Goal: Task Accomplishment & Management: Manage account settings

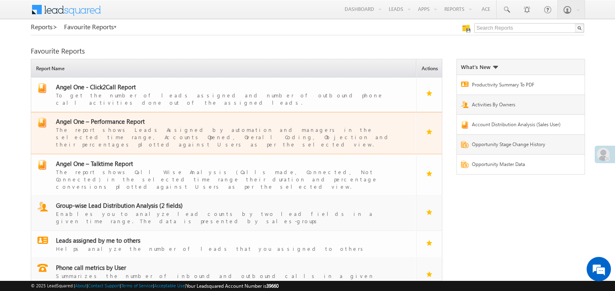
click at [110, 117] on span "Angel One – Performance Report" at bounding box center [100, 121] width 89 height 8
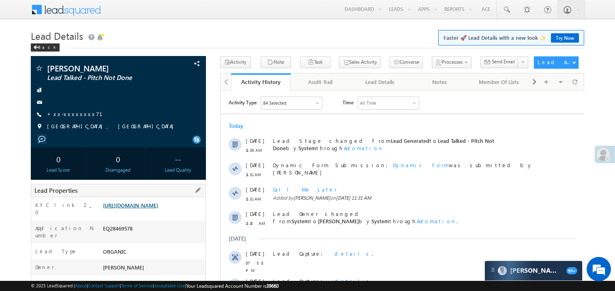
click at [158, 206] on link "https://angelbroking1-pk3em7sa.customui-test.leadsquared.com?leadId=bf311b56-b9…" at bounding box center [130, 204] width 55 height 7
click at [158, 208] on link "https://angelbroking1-pk3em7sa.customui-test.leadsquared.com?leadId=8bffd83c-5e…" at bounding box center [130, 204] width 55 height 7
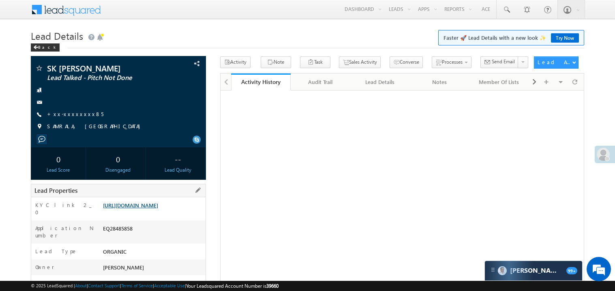
click at [158, 208] on link "[URL][DOMAIN_NAME]" at bounding box center [130, 204] width 55 height 7
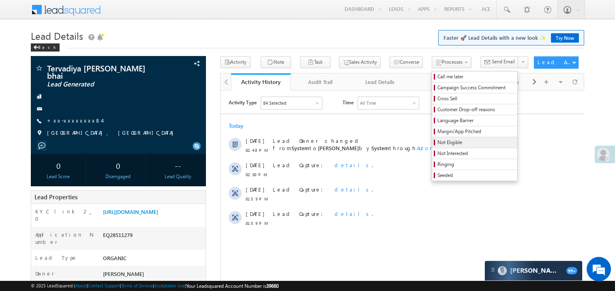
click at [437, 142] on span "Not Eligible" at bounding box center [475, 142] width 77 height 7
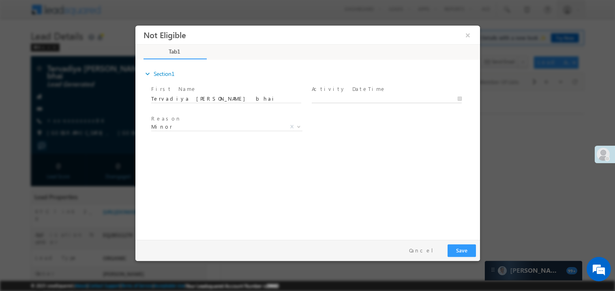
click at [328, 102] on body "Not Eligible ×" at bounding box center [307, 130] width 345 height 210
type input "09/07/25 3:18 PM"
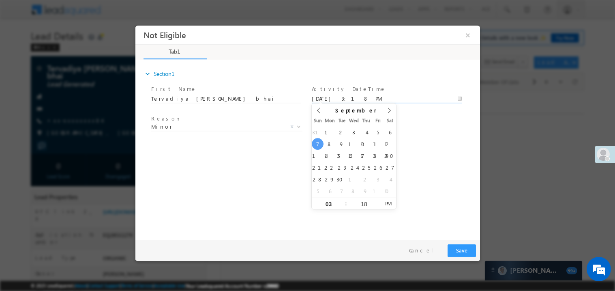
click at [242, 159] on div "expand_more Section1 First Name *" at bounding box center [309, 147] width 341 height 175
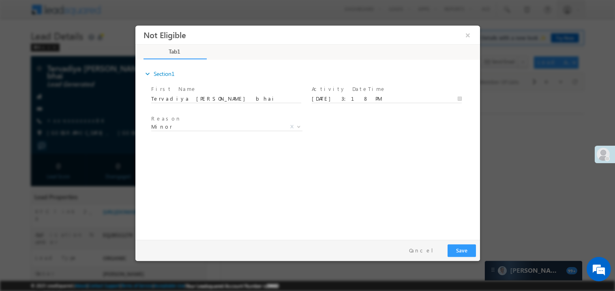
click at [450, 230] on div "expand_more Section1 First Name *" at bounding box center [309, 147] width 341 height 175
click at [458, 246] on button "Save" at bounding box center [461, 250] width 28 height 13
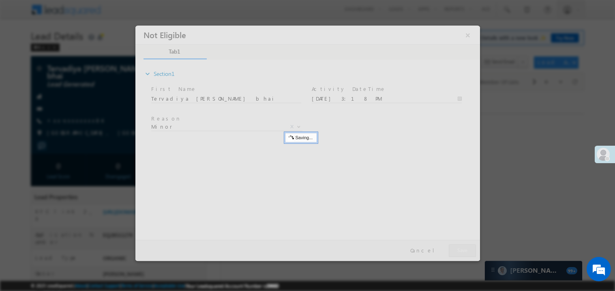
click at [458, 246] on div at bounding box center [307, 142] width 345 height 235
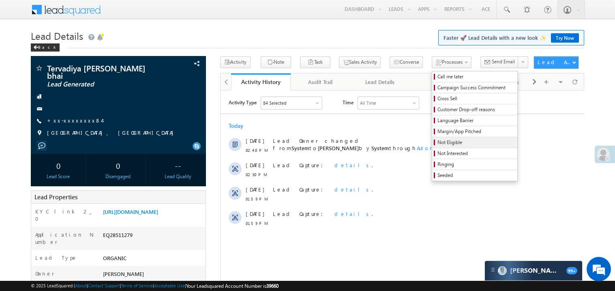
click at [437, 145] on span "Not Eligible" at bounding box center [475, 142] width 77 height 7
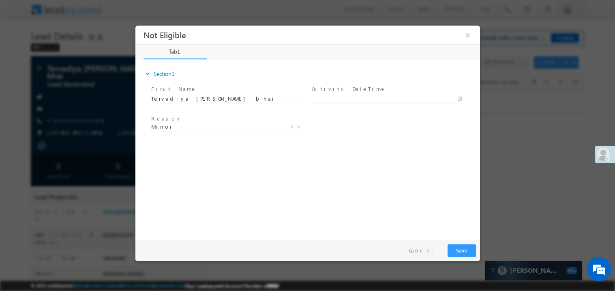
click at [341, 99] on body "Not Eligible ×" at bounding box center [307, 130] width 345 height 210
type input "09/07/25 3:18 PM"
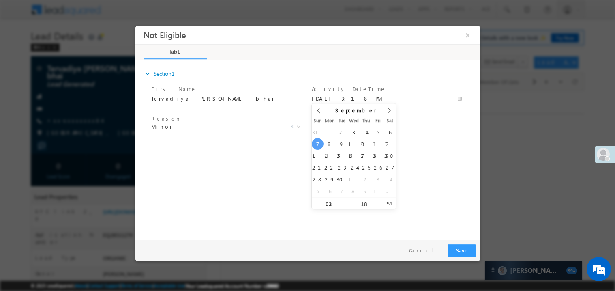
click at [222, 164] on div "expand_more Section1 First Name *" at bounding box center [309, 147] width 341 height 175
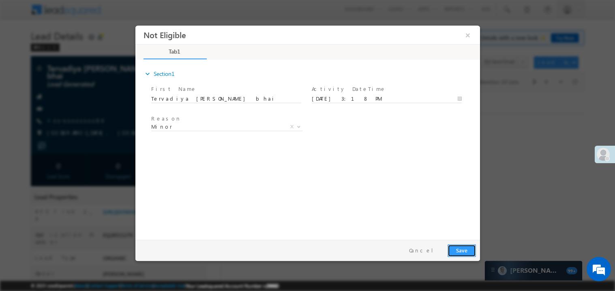
click at [465, 246] on button "Save" at bounding box center [461, 250] width 28 height 13
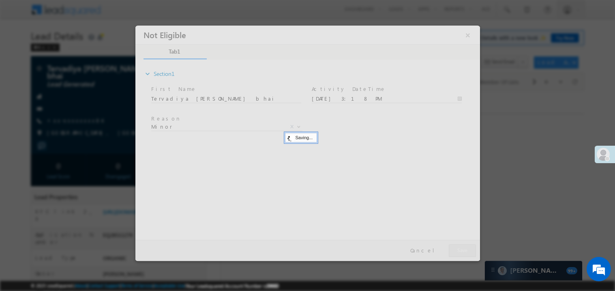
click at [465, 246] on div at bounding box center [307, 142] width 345 height 235
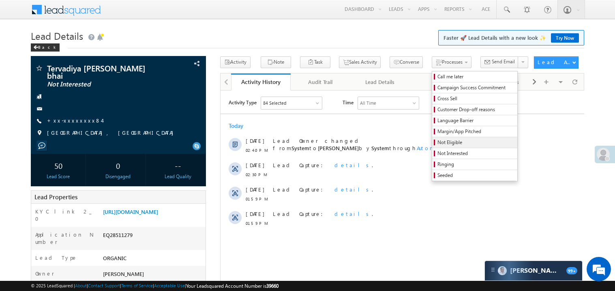
click at [443, 144] on span "Not Eligible" at bounding box center [475, 142] width 77 height 7
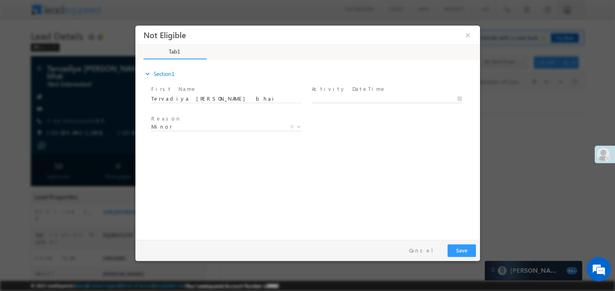
click at [368, 100] on body "Not Eligible ×" at bounding box center [307, 130] width 345 height 210
type input "09/07/25 3:18 PM"
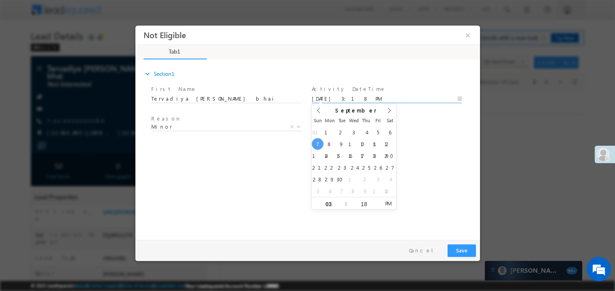
click at [426, 178] on div "expand_more Section1 First Name *" at bounding box center [309, 147] width 341 height 175
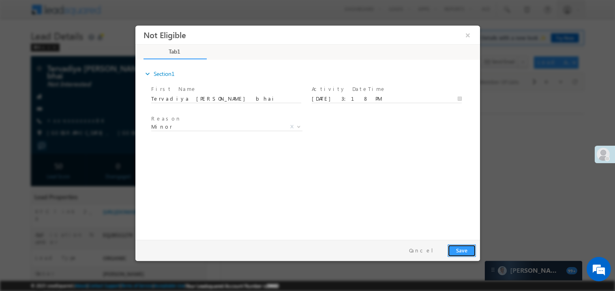
click at [465, 252] on button "Save" at bounding box center [461, 250] width 28 height 13
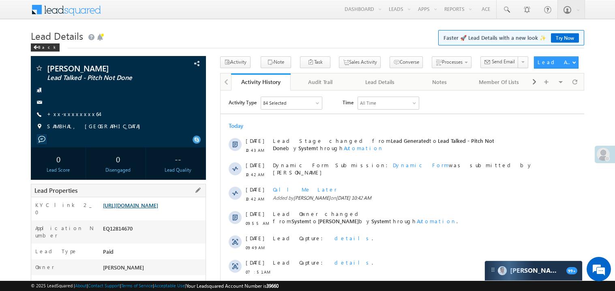
click at [144, 208] on link "[URL][DOMAIN_NAME]" at bounding box center [130, 204] width 55 height 7
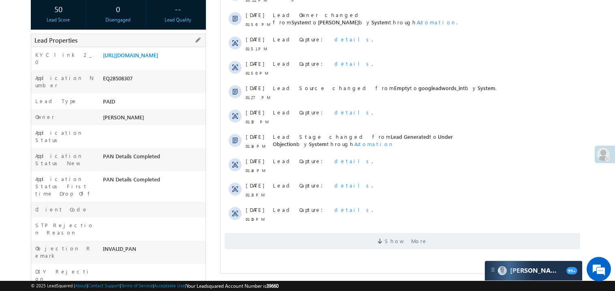
scroll to position [105, 0]
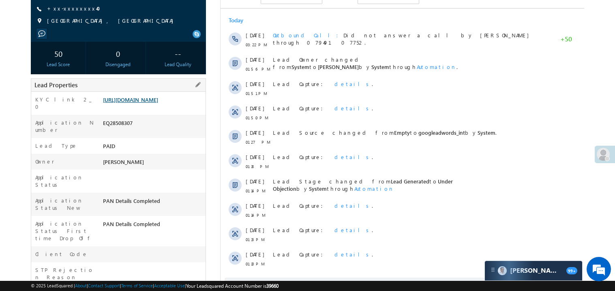
click at [146, 103] on link "[URL][DOMAIN_NAME]" at bounding box center [130, 99] width 55 height 7
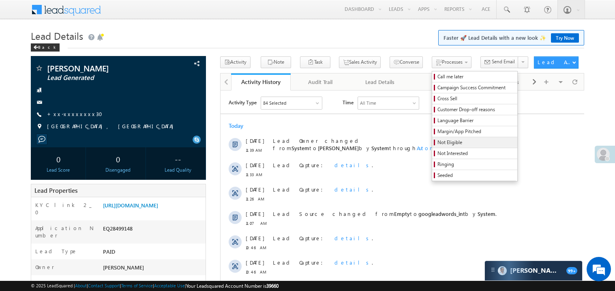
click at [437, 143] on span "Not Eligible" at bounding box center [475, 142] width 77 height 7
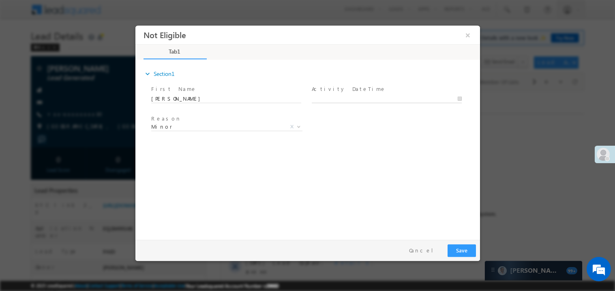
click at [326, 97] on body "Not Eligible ×" at bounding box center [307, 130] width 345 height 210
type input "09/07/25 3:26 PM"
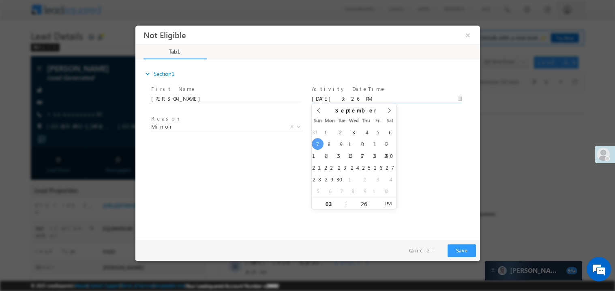
click at [229, 160] on div "expand_more Section1 First Name *" at bounding box center [309, 147] width 341 height 175
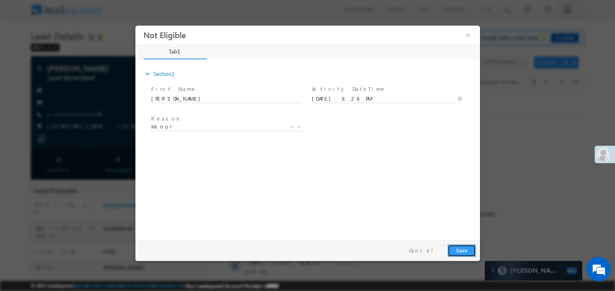
click at [462, 251] on button "Save" at bounding box center [461, 250] width 28 height 13
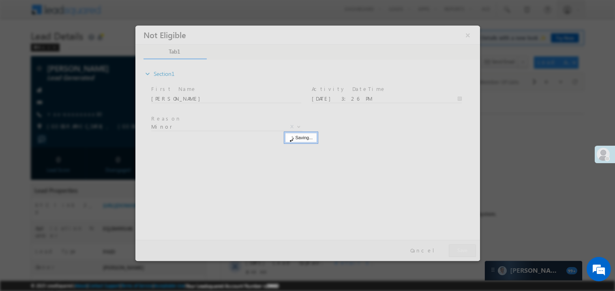
click at [462, 251] on div at bounding box center [307, 142] width 345 height 235
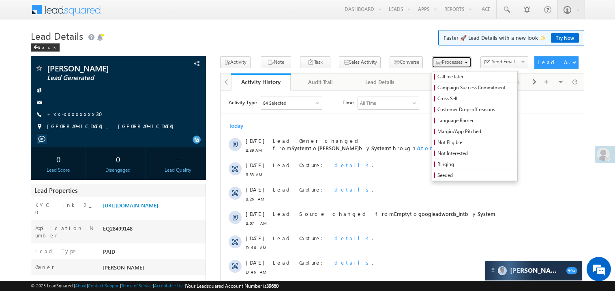
click at [447, 58] on button "Processes" at bounding box center [452, 62] width 40 height 12
click at [437, 141] on span "Not Eligible" at bounding box center [475, 142] width 77 height 7
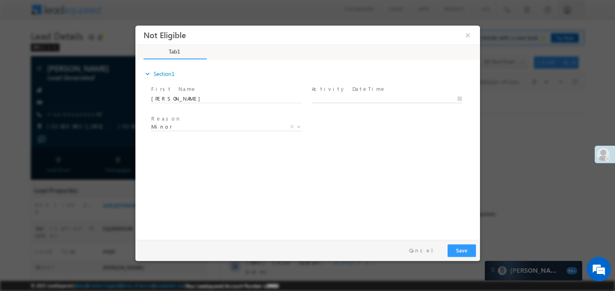
click at [329, 94] on input "text" at bounding box center [386, 98] width 150 height 8
type input "09/07/25 3:27 PM"
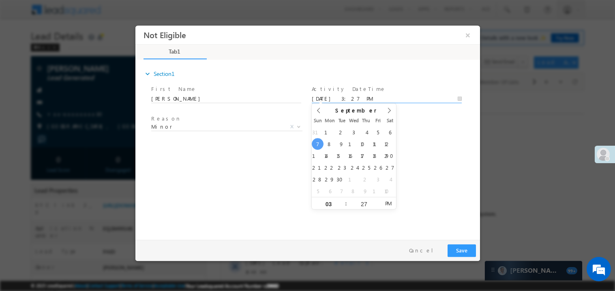
click at [246, 152] on div "expand_more Section1 First Name *" at bounding box center [309, 147] width 341 height 175
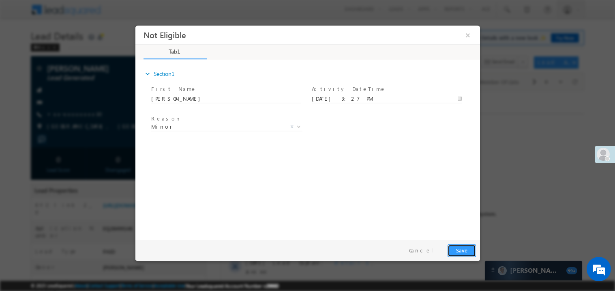
click at [466, 246] on button "Save" at bounding box center [461, 250] width 28 height 13
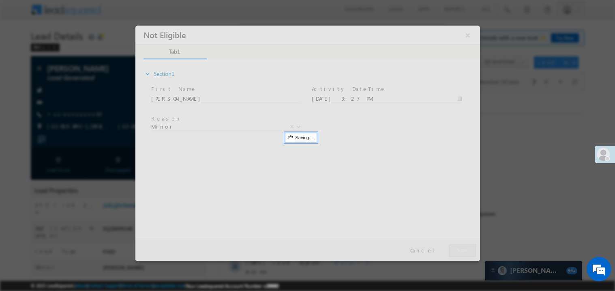
click at [466, 246] on div at bounding box center [307, 142] width 345 height 235
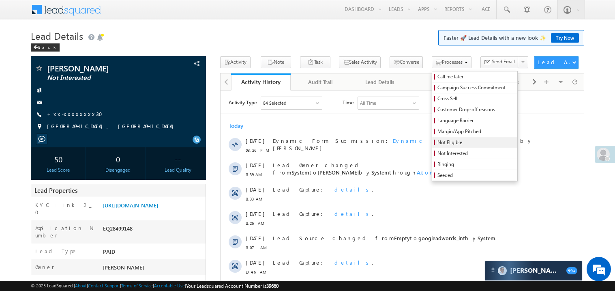
click at [437, 143] on span "Not Eligible" at bounding box center [475, 142] width 77 height 7
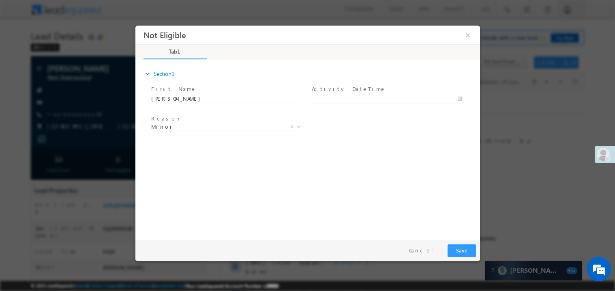
click at [342, 100] on body "Not Eligible ×" at bounding box center [307, 130] width 345 height 210
type input "09/07/25 3:27 PM"
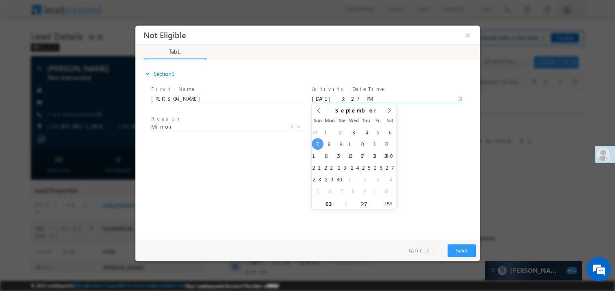
click at [271, 184] on div "expand_more Section1 First Name *" at bounding box center [309, 147] width 341 height 175
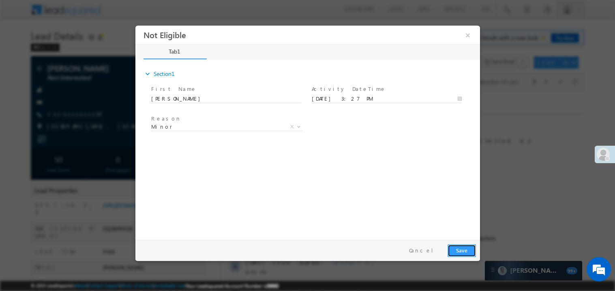
click at [456, 246] on button "Save" at bounding box center [461, 250] width 28 height 13
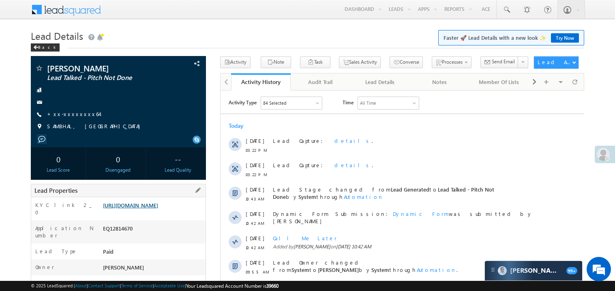
click at [150, 208] on link "https://angelbroking1-pk3em7sa.customui-test.leadsquared.com?leadId=cde38081-a2…" at bounding box center [130, 204] width 55 height 7
click at [145, 206] on link "https://angelbroking1-pk3em7sa.customui-test.leadsquared.com?leadId=cde38081-a2…" at bounding box center [130, 204] width 55 height 7
click at [81, 114] on link "+xx-xxxxxxxx64" at bounding box center [73, 113] width 52 height 7
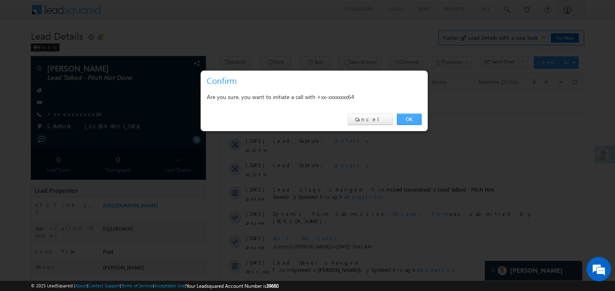
click at [409, 116] on link "OK" at bounding box center [409, 119] width 25 height 11
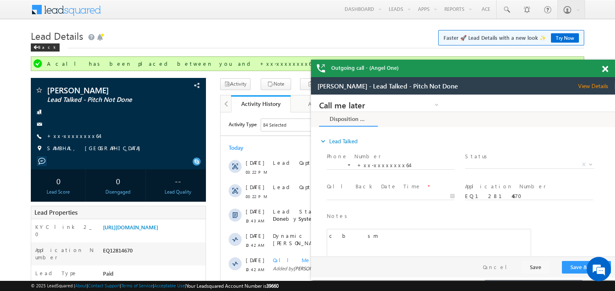
click at [602, 70] on span at bounding box center [605, 69] width 6 height 7
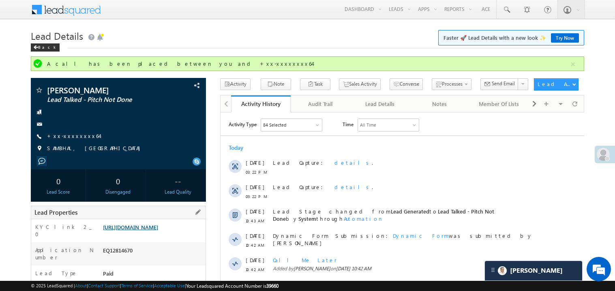
click at [158, 230] on link "https://angelbroking1-pk3em7sa.customui-test.leadsquared.com?leadId=cde38081-a2…" at bounding box center [130, 226] width 55 height 7
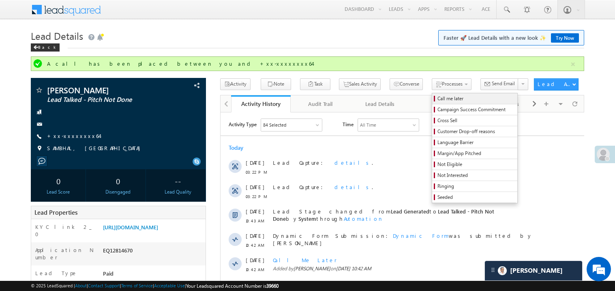
click at [437, 98] on span "Call me later" at bounding box center [475, 98] width 77 height 7
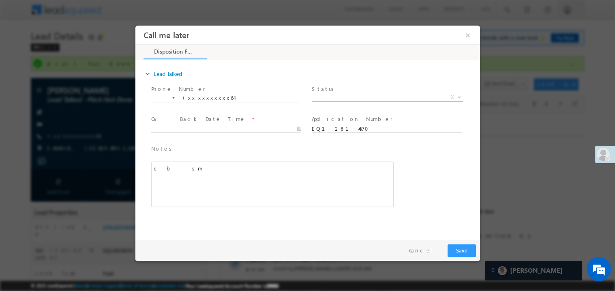
click at [328, 90] on span "Status *" at bounding box center [386, 88] width 150 height 9
click at [322, 94] on span "X" at bounding box center [386, 97] width 151 height 8
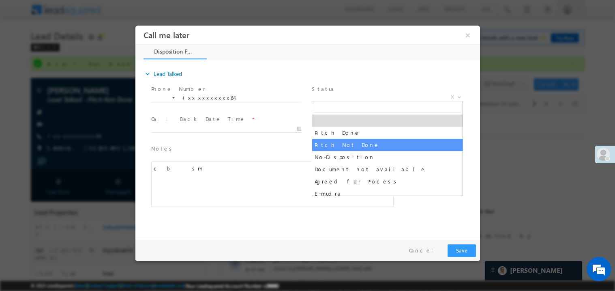
select select "Pitch Not Done"
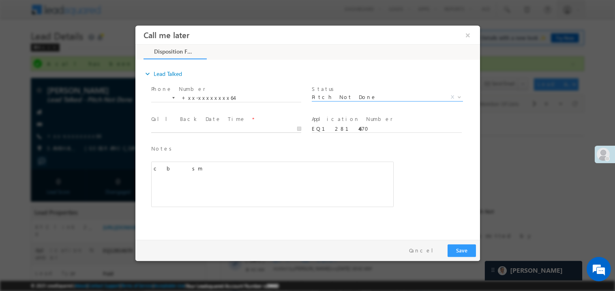
click at [195, 129] on body "Call me later ×" at bounding box center [307, 130] width 345 height 210
type input "09/07/25 3:59 PM"
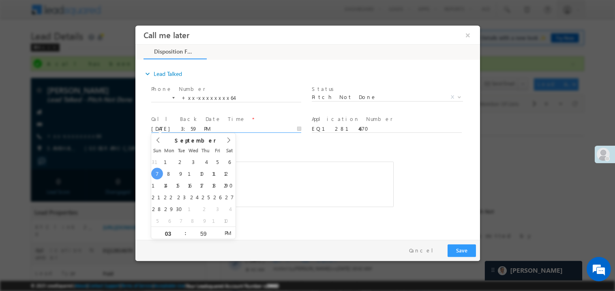
click at [279, 159] on div "Notes * c b&nbsp; &nbsp; sm Editor toolbars Basic Styles Bold Italic Underline …" at bounding box center [272, 175] width 242 height 63
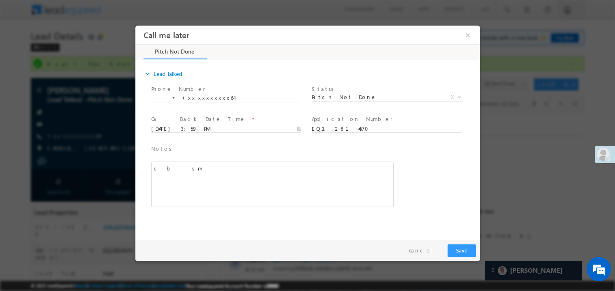
click at [232, 186] on div "c b sm" at bounding box center [272, 183] width 242 height 45
click at [462, 254] on button "Save" at bounding box center [461, 250] width 28 height 13
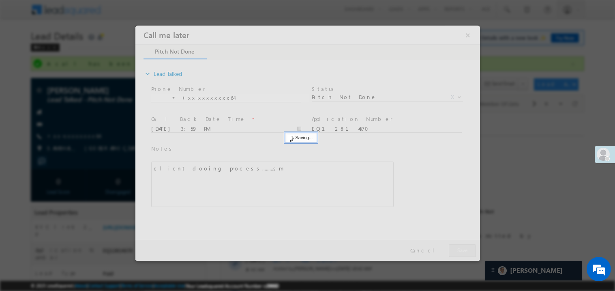
click at [462, 254] on div at bounding box center [307, 142] width 345 height 235
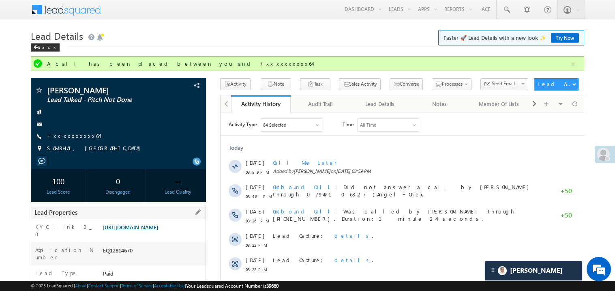
click at [150, 230] on link "https://angelbroking1-pk3em7sa.customui-test.leadsquared.com?leadId=cde38081-a2…" at bounding box center [130, 226] width 55 height 7
click at [164, 223] on div "KYC link 2_0 https://angelbroking1-pk3em7sa.customui-test.leadsquared.com?leadI…" at bounding box center [118, 230] width 174 height 23
click at [156, 230] on link "https://angelbroking1-pk3em7sa.customui-test.leadsquared.com?leadId=cde38081-a2…" at bounding box center [130, 226] width 55 height 7
click at [66, 138] on link "+xx-xxxxxxxx64" at bounding box center [73, 135] width 52 height 7
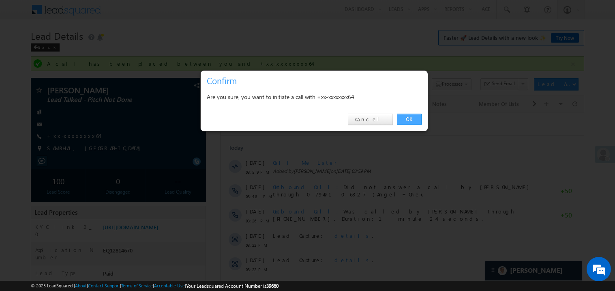
click at [412, 116] on link "OK" at bounding box center [409, 119] width 25 height 11
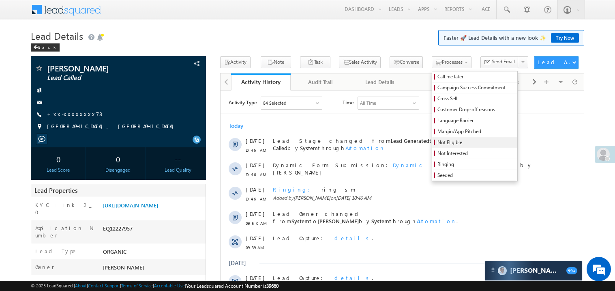
click at [437, 143] on span "Not Eligible" at bounding box center [475, 142] width 77 height 7
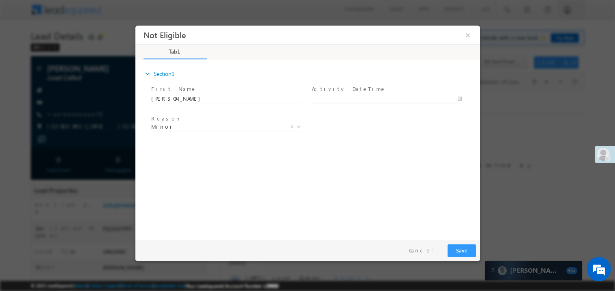
click at [344, 98] on body "Not Eligible ×" at bounding box center [307, 130] width 345 height 210
type input "[DATE] 3:32 PM"
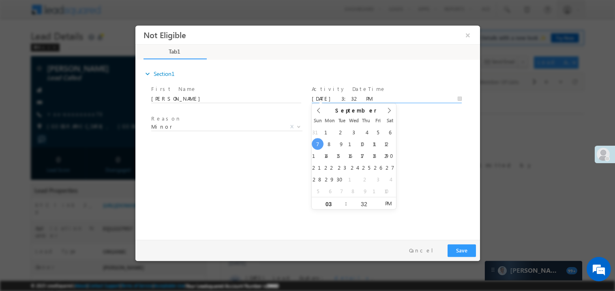
click at [210, 159] on div "expand_more Section1 First Name *" at bounding box center [309, 147] width 341 height 175
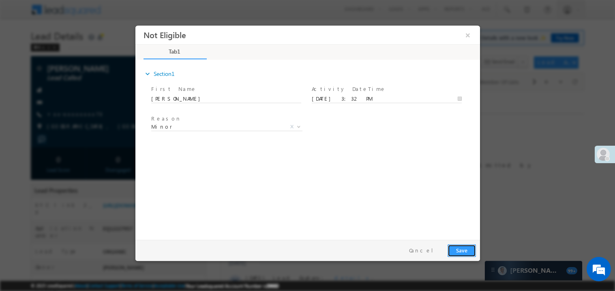
click at [462, 251] on button "Save" at bounding box center [461, 250] width 28 height 13
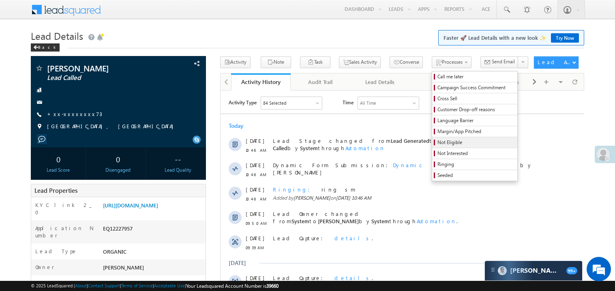
click at [456, 143] on span "Not Eligible" at bounding box center [475, 142] width 77 height 7
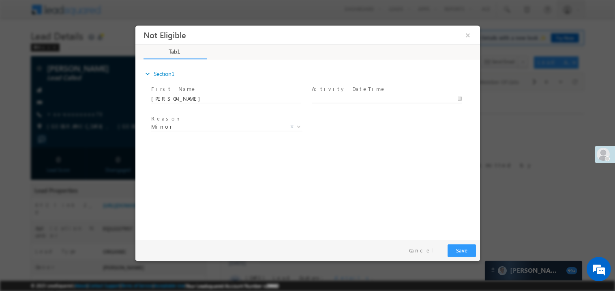
click at [334, 97] on body "Not Eligible ×" at bounding box center [307, 130] width 345 height 210
type input "[DATE] 3:33 PM"
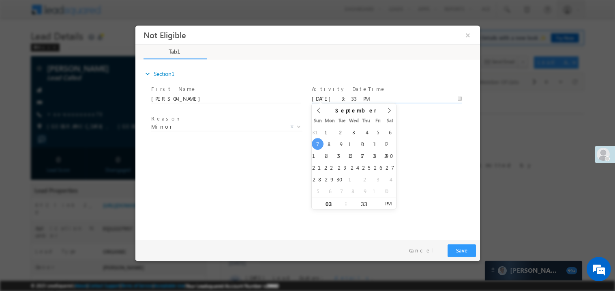
click at [241, 183] on div "expand_more Section1 First Name *" at bounding box center [309, 147] width 341 height 175
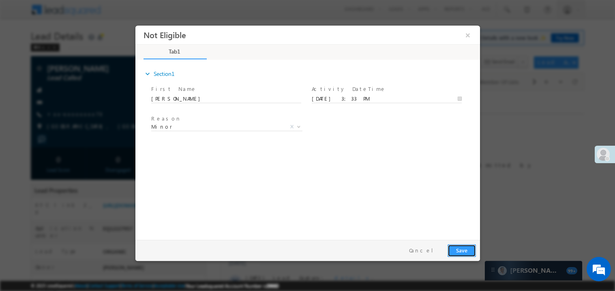
click at [466, 251] on button "Save" at bounding box center [461, 250] width 28 height 13
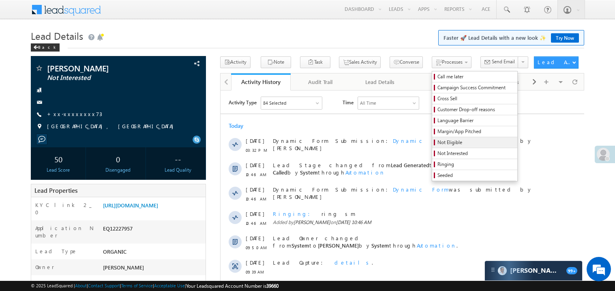
click at [443, 143] on span "Not Eligible" at bounding box center [475, 142] width 77 height 7
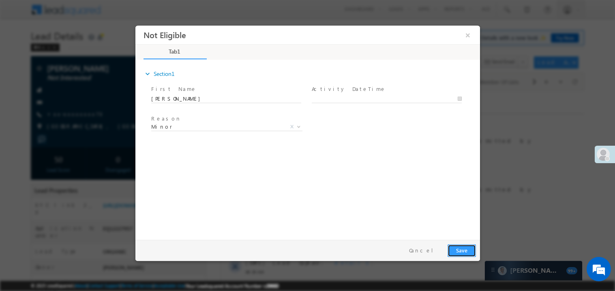
click at [469, 250] on button "Save" at bounding box center [461, 250] width 28 height 13
click at [326, 98] on body "Not Eligible ×" at bounding box center [307, 130] width 345 height 210
type input "[DATE] 3:33 PM"
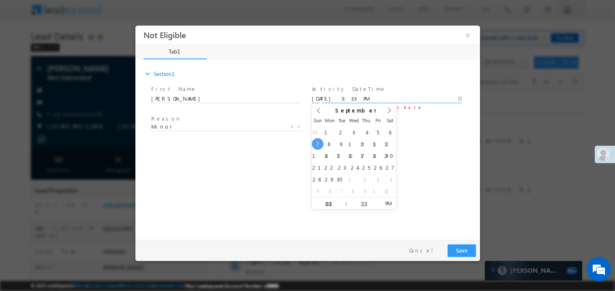
click at [252, 161] on div "expand_more Section1 First Name *" at bounding box center [309, 147] width 341 height 175
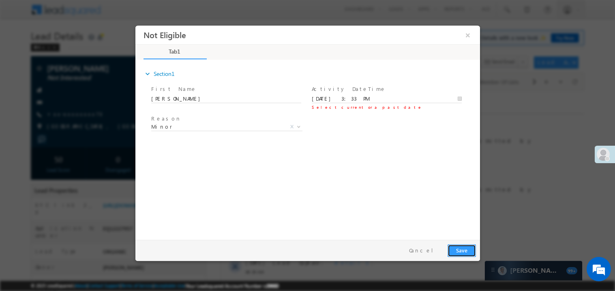
click at [456, 254] on button "Save" at bounding box center [461, 250] width 28 height 13
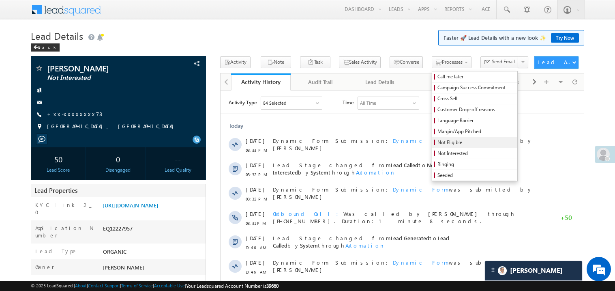
click at [441, 142] on span "Not Eligible" at bounding box center [475, 142] width 77 height 7
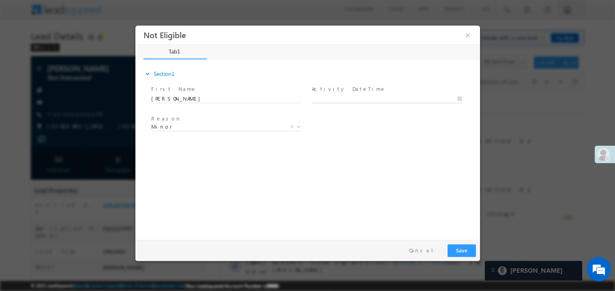
click at [333, 99] on body "Not Eligible ×" at bounding box center [307, 130] width 345 height 210
type input "09/07/25 4:00 PM"
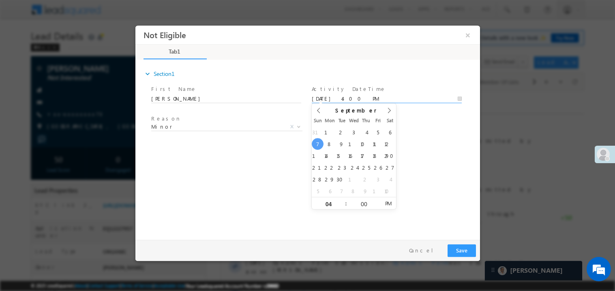
click at [466, 159] on div "expand_more Section1 First Name *" at bounding box center [309, 147] width 341 height 175
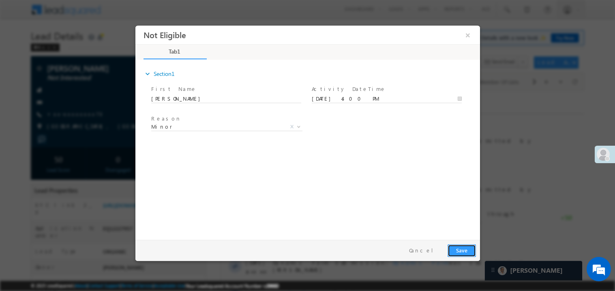
click at [465, 244] on button "Save" at bounding box center [461, 250] width 28 height 13
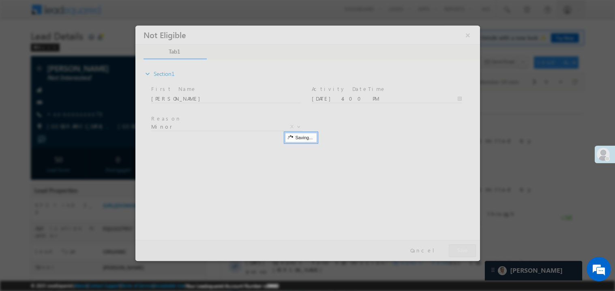
click at [465, 243] on div at bounding box center [307, 142] width 345 height 235
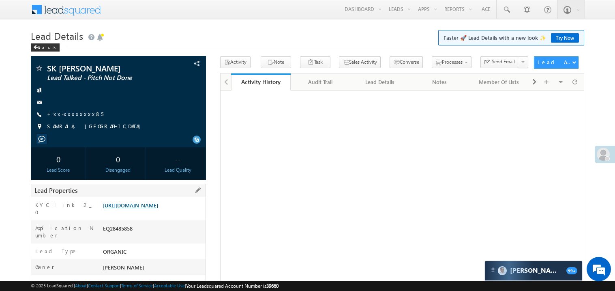
click at [158, 208] on link "[URL][DOMAIN_NAME]" at bounding box center [130, 204] width 55 height 7
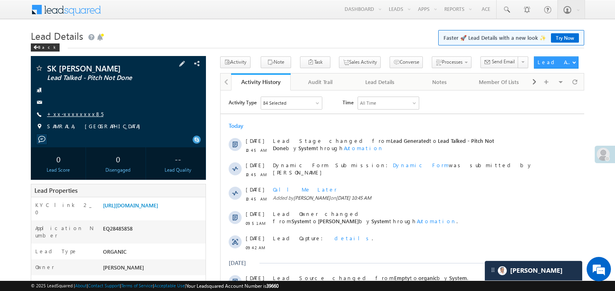
click at [82, 116] on link "+xx-xxxxxxxx85" at bounding box center [75, 113] width 56 height 7
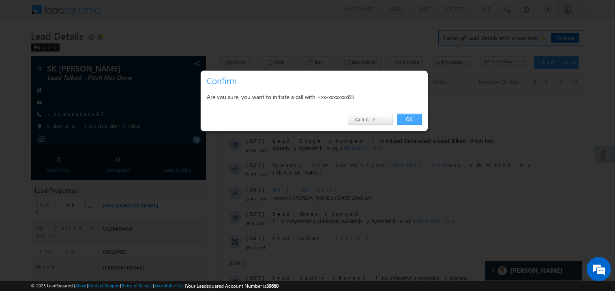
click at [407, 116] on link "OK" at bounding box center [409, 119] width 25 height 11
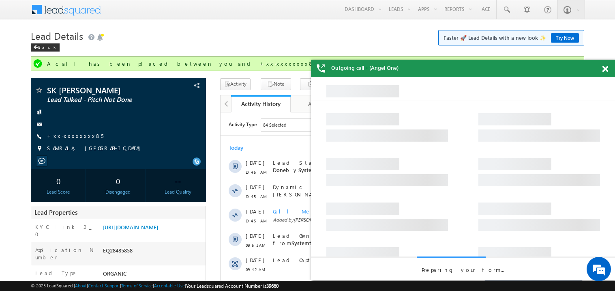
click at [607, 69] on span at bounding box center [605, 69] width 6 height 7
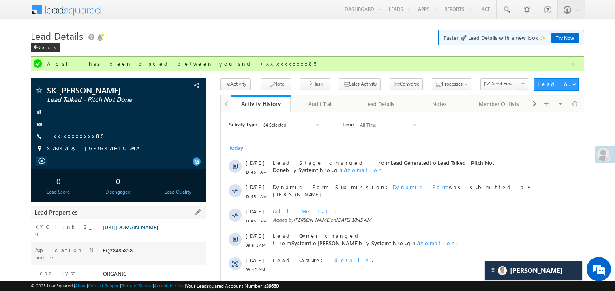
click at [158, 230] on link "[URL][DOMAIN_NAME]" at bounding box center [130, 226] width 55 height 7
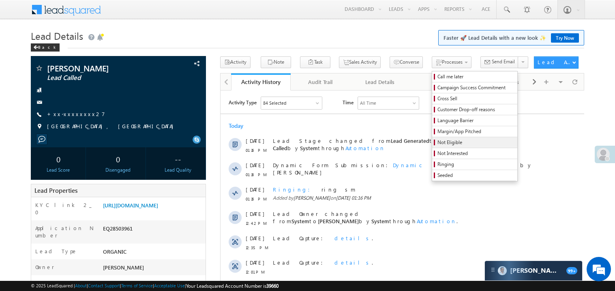
click at [437, 146] on span "Not Eligible" at bounding box center [475, 142] width 77 height 7
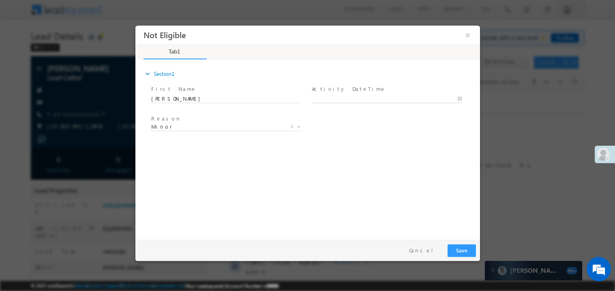
click at [343, 100] on body "Not Eligible ×" at bounding box center [307, 130] width 345 height 210
type input "09/07/25 3:42 PM"
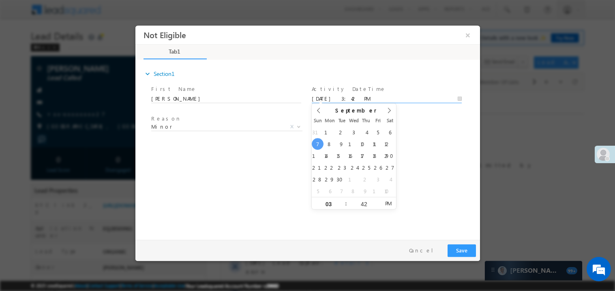
click at [208, 148] on div "expand_more Section1 First Name *" at bounding box center [309, 147] width 341 height 175
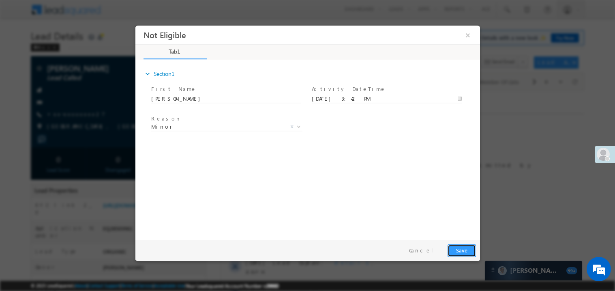
click at [460, 244] on button "Save" at bounding box center [461, 250] width 28 height 13
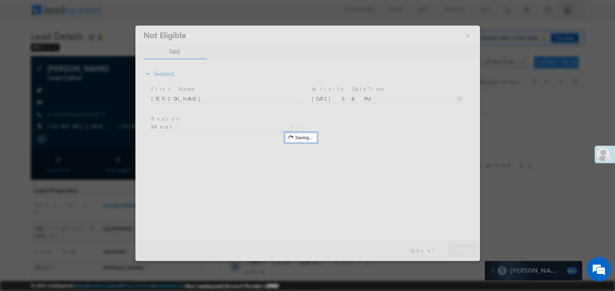
click at [460, 244] on div at bounding box center [307, 142] width 345 height 235
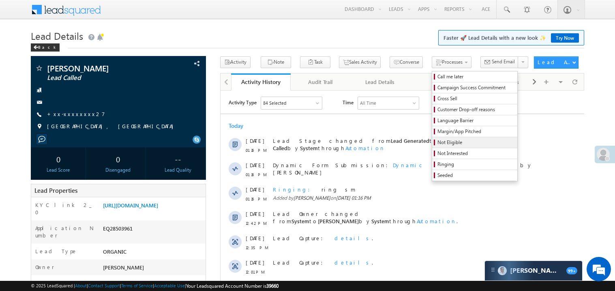
click at [439, 143] on span "Not Eligible" at bounding box center [475, 142] width 77 height 7
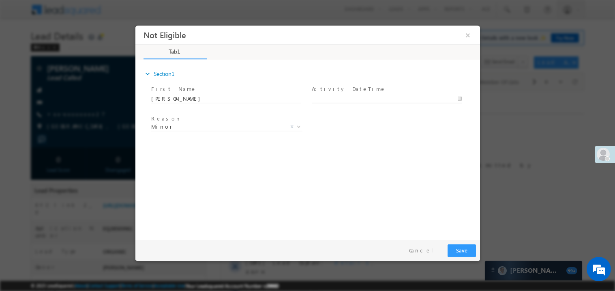
click at [344, 96] on body "Not Eligible ×" at bounding box center [307, 130] width 345 height 210
type input "09/07/25 3:42 PM"
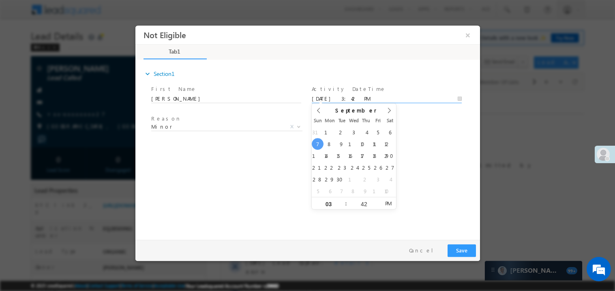
click at [231, 149] on div "expand_more Section1 First Name *" at bounding box center [309, 147] width 341 height 175
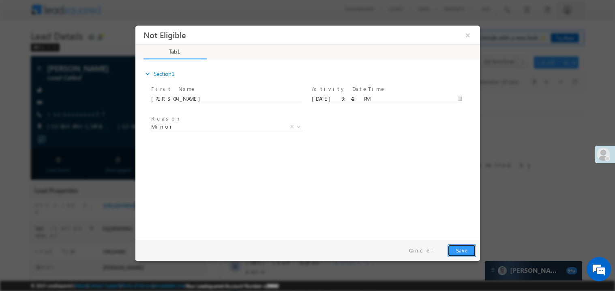
click at [466, 252] on button "Save" at bounding box center [461, 250] width 28 height 13
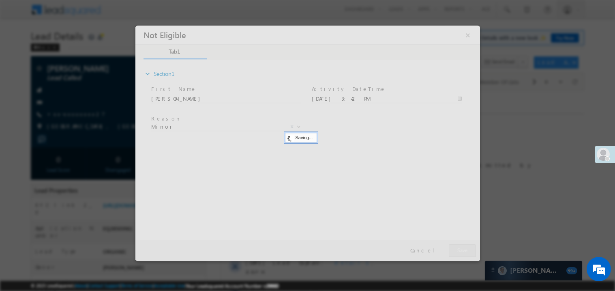
click at [466, 252] on div at bounding box center [307, 142] width 345 height 235
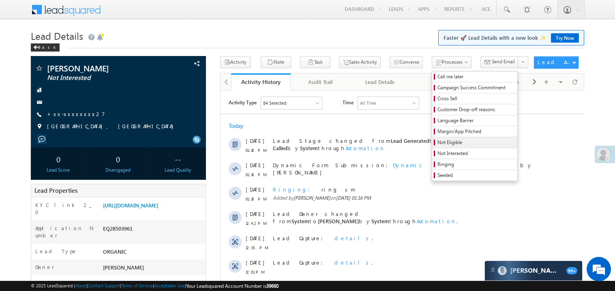
click at [438, 145] on span "Not Eligible" at bounding box center [475, 142] width 77 height 7
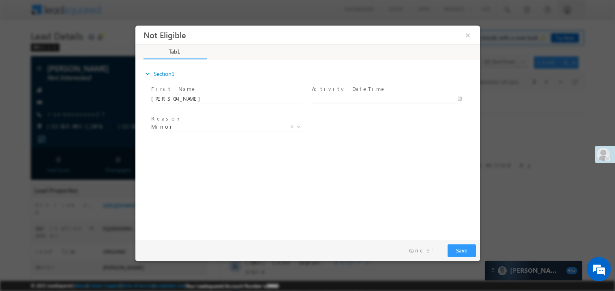
click at [346, 94] on input "text" at bounding box center [386, 98] width 150 height 8
type input "09/07/25 3:43 PM"
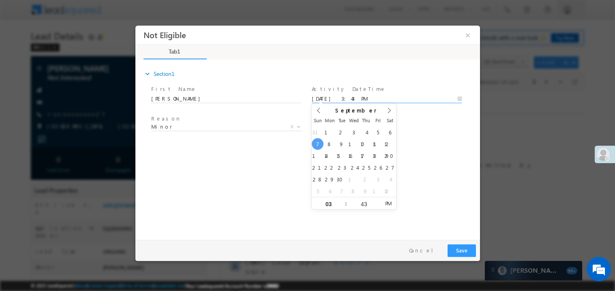
click at [465, 219] on div "expand_more Section1 First Name *" at bounding box center [309, 147] width 341 height 175
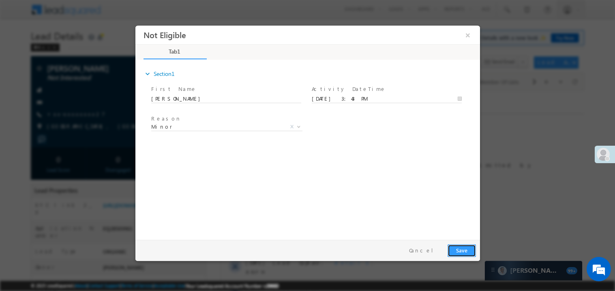
click at [469, 251] on button "Save" at bounding box center [461, 250] width 28 height 13
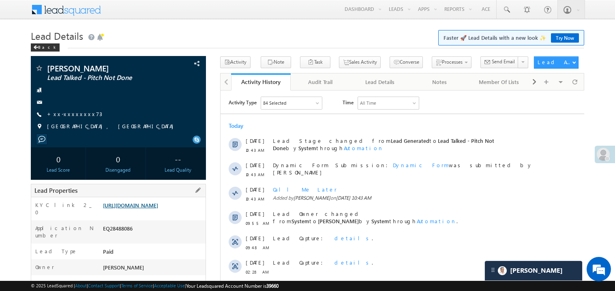
click at [156, 208] on link "[URL][DOMAIN_NAME]" at bounding box center [130, 204] width 55 height 7
click at [66, 115] on link "+xx-xxxxxxxx73" at bounding box center [74, 113] width 55 height 7
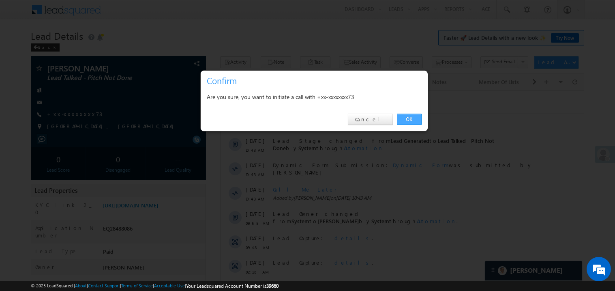
click at [409, 116] on link "OK" at bounding box center [409, 119] width 25 height 11
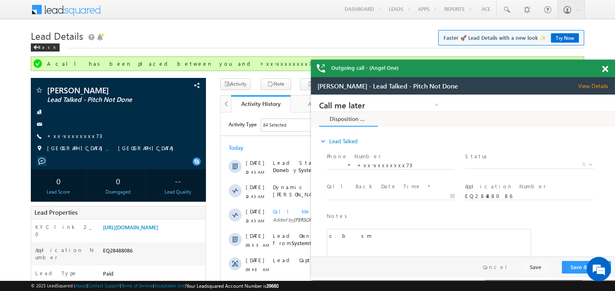
click at [606, 69] on span at bounding box center [605, 69] width 6 height 7
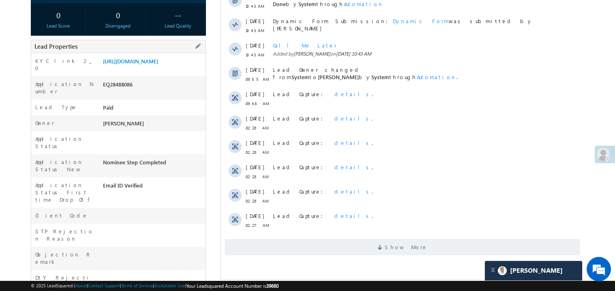
scroll to position [166, 0]
click at [349, 245] on span "Show More" at bounding box center [402, 246] width 356 height 16
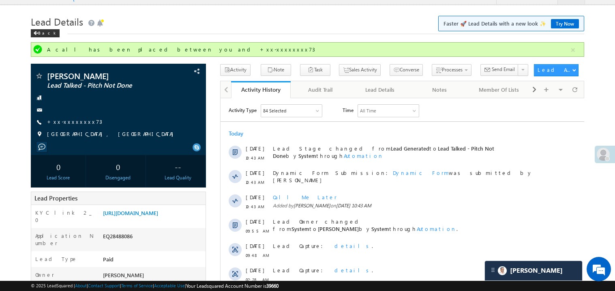
scroll to position [0, 0]
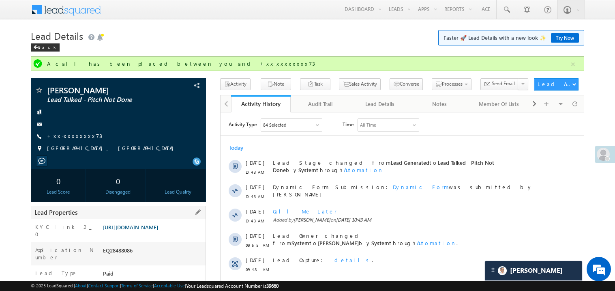
click at [152, 230] on link "[URL][DOMAIN_NAME]" at bounding box center [130, 226] width 55 height 7
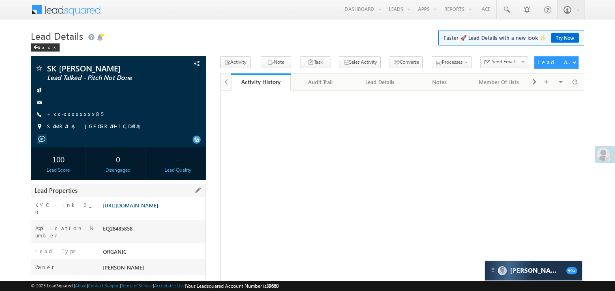
click at [158, 208] on link "[URL][DOMAIN_NAME]" at bounding box center [130, 204] width 55 height 7
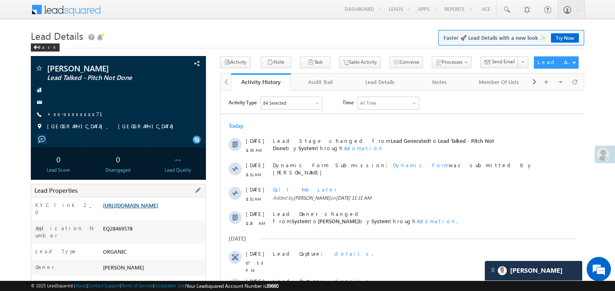
click at [150, 208] on link "[URL][DOMAIN_NAME]" at bounding box center [130, 204] width 55 height 7
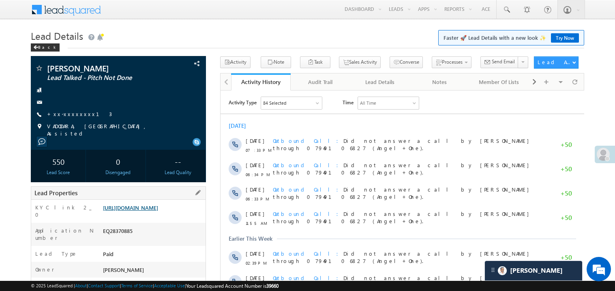
click at [158, 211] on link "[URL][DOMAIN_NAME]" at bounding box center [130, 207] width 55 height 7
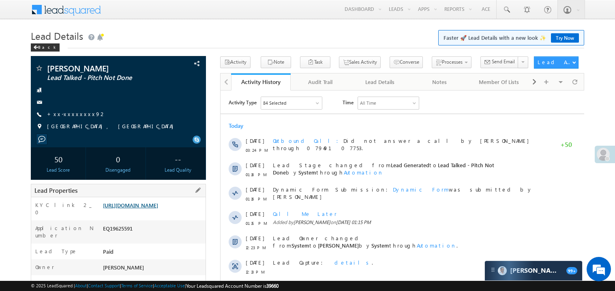
click at [158, 208] on link "[URL][DOMAIN_NAME]" at bounding box center [130, 204] width 55 height 7
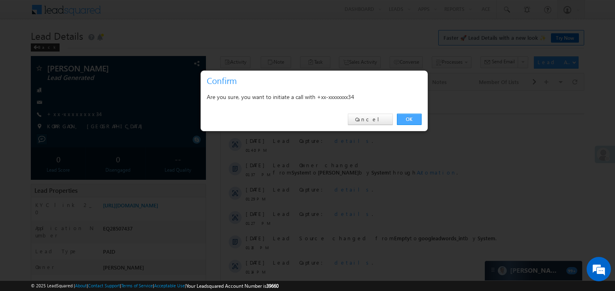
click at [407, 114] on link "OK" at bounding box center [409, 119] width 25 height 11
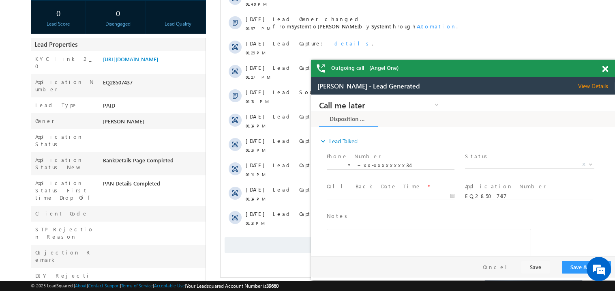
click at [606, 66] on span at bounding box center [605, 69] width 6 height 7
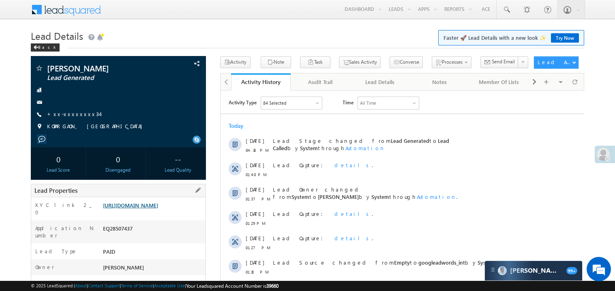
click at [150, 208] on link "[URL][DOMAIN_NAME]" at bounding box center [130, 204] width 55 height 7
click at [156, 208] on link "[URL][DOMAIN_NAME]" at bounding box center [130, 204] width 55 height 7
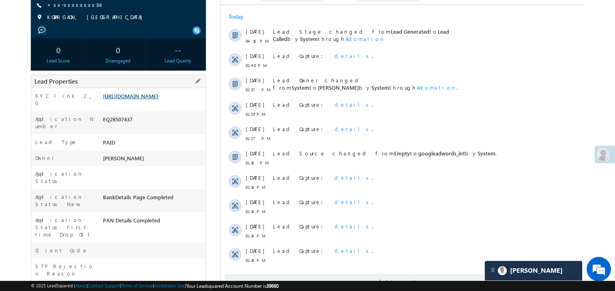
scroll to position [113, 0]
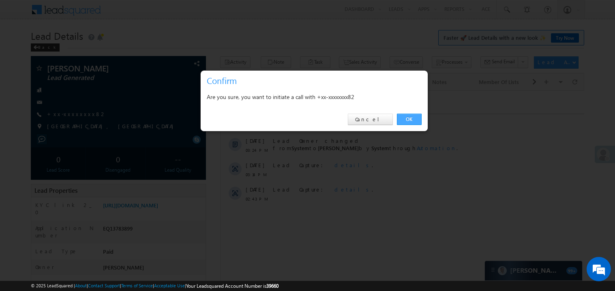
click at [409, 121] on link "OK" at bounding box center [409, 119] width 25 height 11
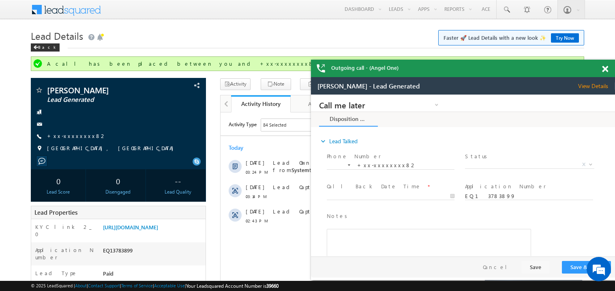
click at [604, 68] on span at bounding box center [605, 69] width 6 height 7
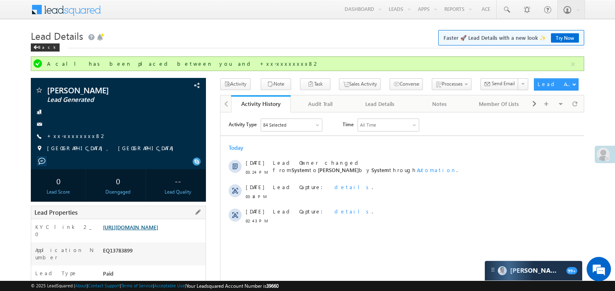
click at [153, 230] on link "https://angelbroking1-pk3em7sa.customui-test.leadsquared.com?leadId=0c81cd0e-c2…" at bounding box center [130, 226] width 55 height 7
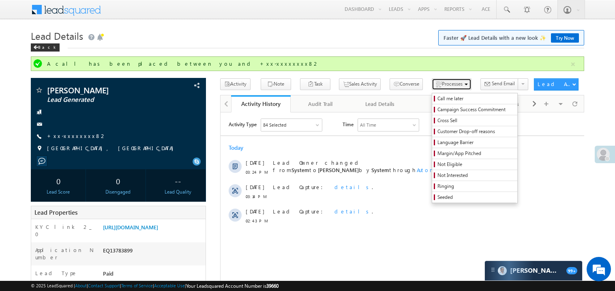
click at [442, 83] on span "Processes" at bounding box center [452, 84] width 21 height 6
click at [437, 98] on span "Call me later" at bounding box center [475, 98] width 77 height 7
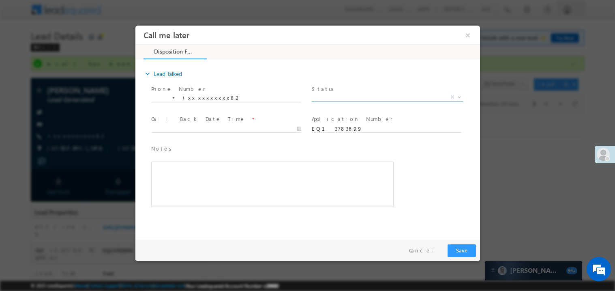
click at [341, 96] on span "X" at bounding box center [386, 97] width 151 height 8
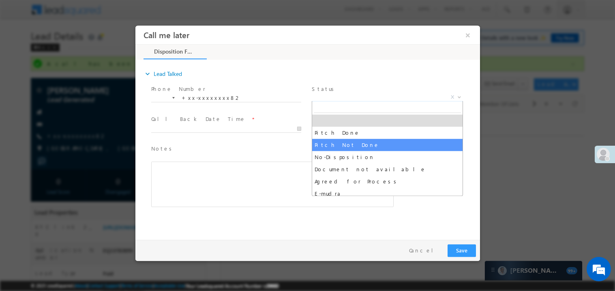
select select "Pitch Not Done"
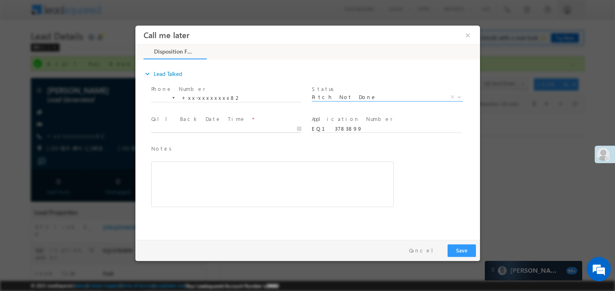
click at [181, 128] on body "Call me later ×" at bounding box center [307, 130] width 345 height 210
type input "09/07/25 4:23 PM"
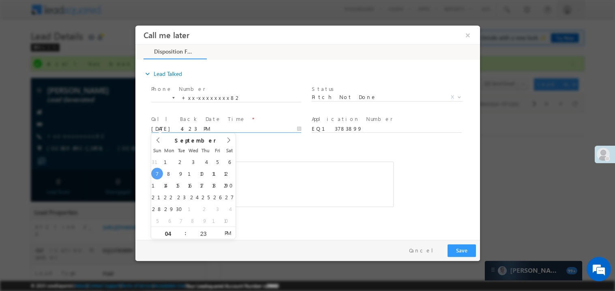
click at [280, 186] on div "Rich Text Editor, 40788eee-0fb2-11ec-a811-0adc8a9d82c2__tab1__section1__Notes__…" at bounding box center [272, 183] width 242 height 45
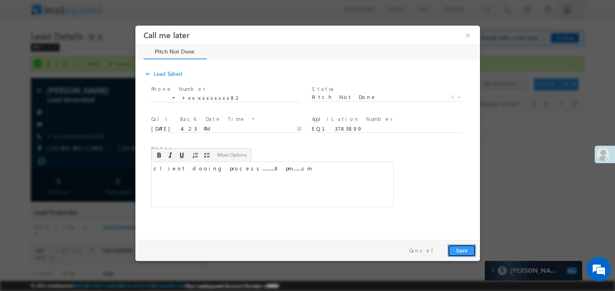
click at [463, 253] on button "Save" at bounding box center [461, 250] width 28 height 13
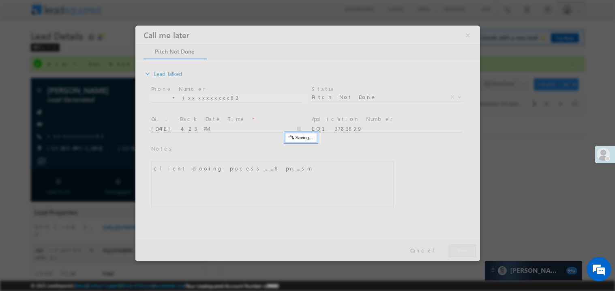
click at [463, 253] on div at bounding box center [307, 142] width 345 height 235
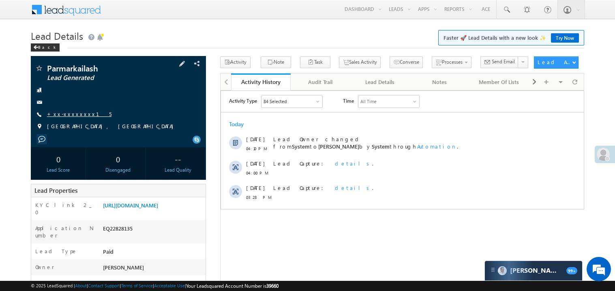
click at [77, 116] on link "+xx-xxxxxxxx15" at bounding box center [79, 113] width 64 height 7
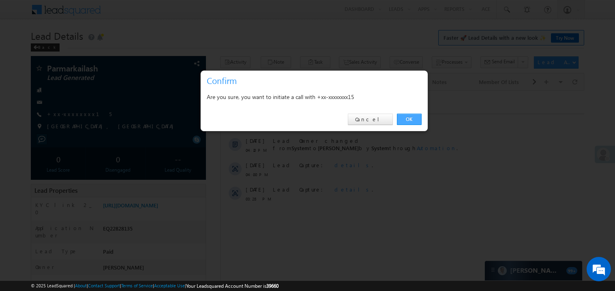
click at [409, 120] on link "OK" at bounding box center [409, 119] width 25 height 11
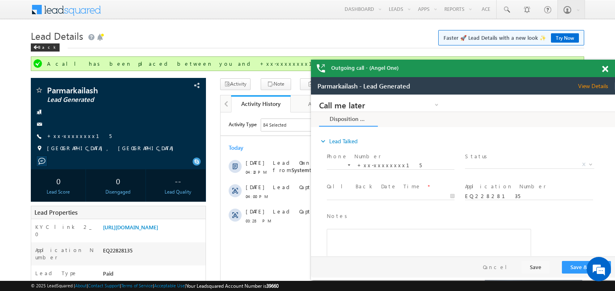
click at [607, 70] on span at bounding box center [605, 69] width 6 height 7
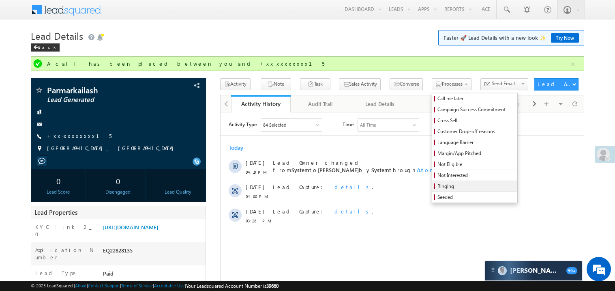
click at [439, 189] on span "Ringing" at bounding box center [475, 185] width 77 height 7
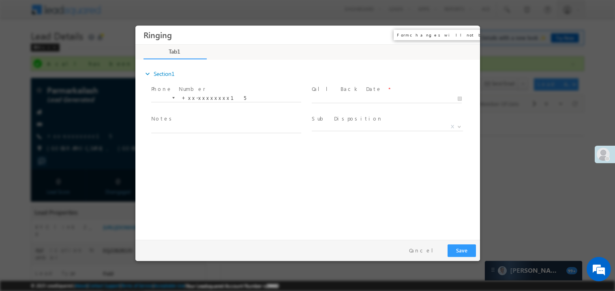
click at [469, 35] on button "×" at bounding box center [468, 34] width 14 height 15
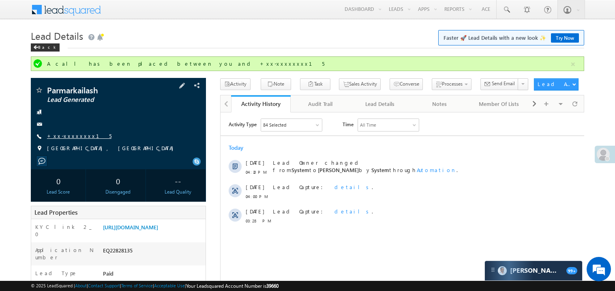
click at [76, 137] on link "+xx-xxxxxxxx15" at bounding box center [79, 135] width 64 height 7
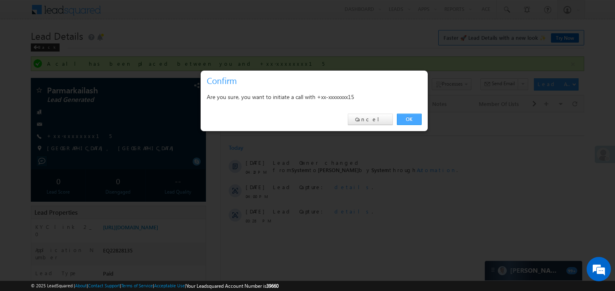
click at [406, 120] on link "OK" at bounding box center [409, 119] width 25 height 11
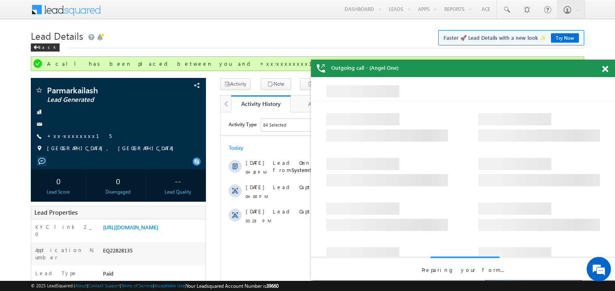
click at [607, 71] on span at bounding box center [605, 69] width 6 height 7
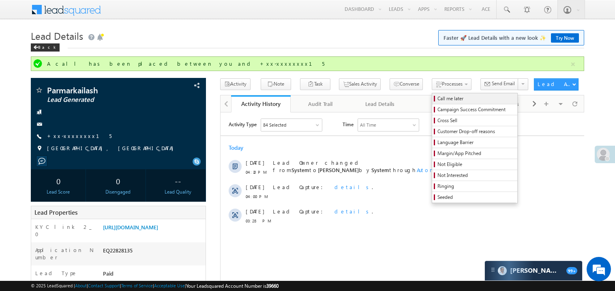
click at [437, 98] on span "Call me later" at bounding box center [475, 98] width 77 height 7
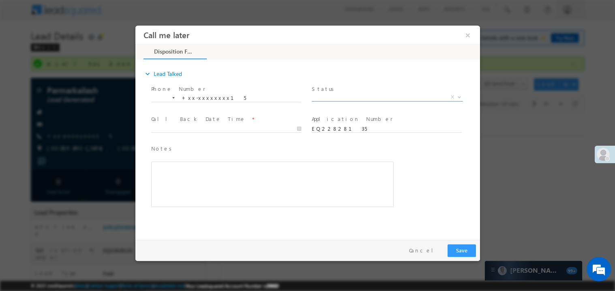
click at [324, 98] on span "X" at bounding box center [386, 97] width 151 height 8
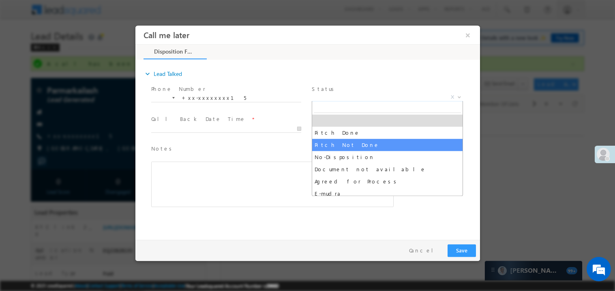
select select "Pitch Not Done"
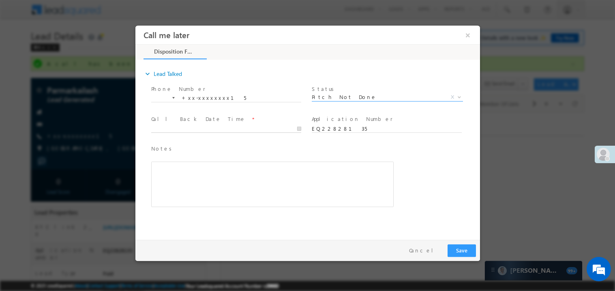
click at [192, 127] on body "Call me later ×" at bounding box center [307, 130] width 345 height 210
type input "[DATE] 4:25 PM"
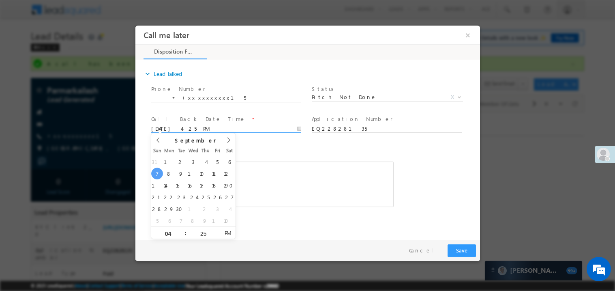
click at [289, 153] on div "Notes * Editor toolbars Basic Styles Bold Italic Underline Paragraph Insert/Rem…" at bounding box center [272, 175] width 242 height 63
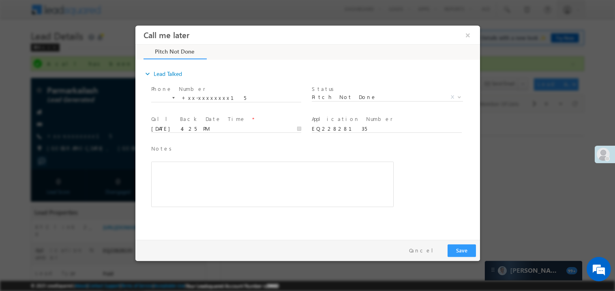
click at [288, 186] on div "Rich Text Editor, 40788eee-0fb2-11ec-a811-0adc8a9d82c2__tab1__section1__Notes__…" at bounding box center [272, 183] width 242 height 45
click at [463, 246] on button "Save" at bounding box center [461, 250] width 28 height 13
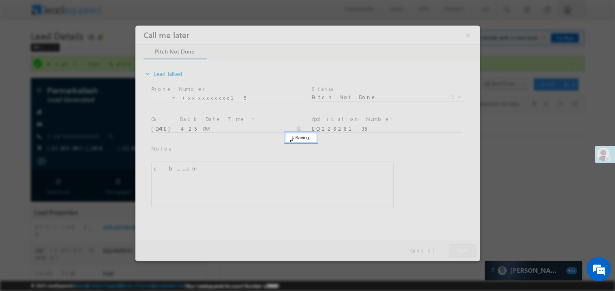
click at [463, 246] on div at bounding box center [307, 142] width 345 height 235
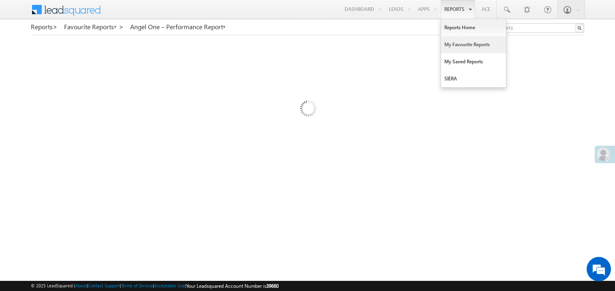
click at [452, 46] on link "My Favourite Reports" at bounding box center [473, 44] width 65 height 17
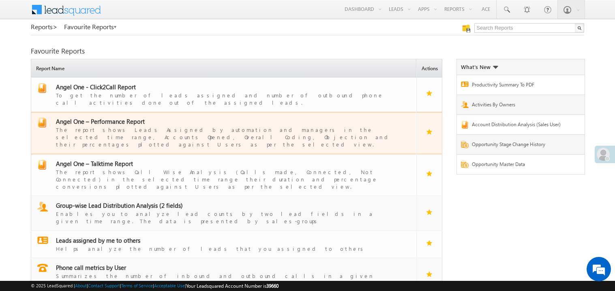
click at [113, 118] on span "Angel One – Performance Report" at bounding box center [100, 121] width 89 height 8
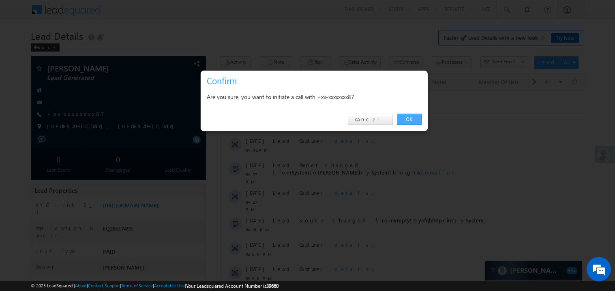
click at [397, 118] on link "OK" at bounding box center [409, 119] width 25 height 11
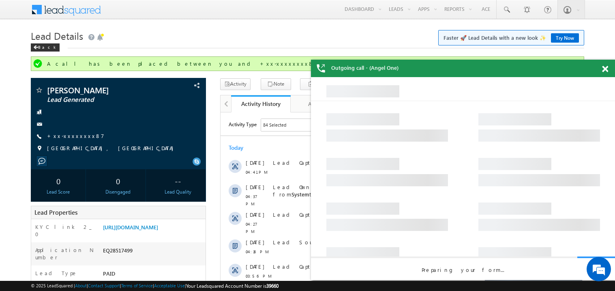
click at [608, 66] on div at bounding box center [609, 68] width 11 height 16
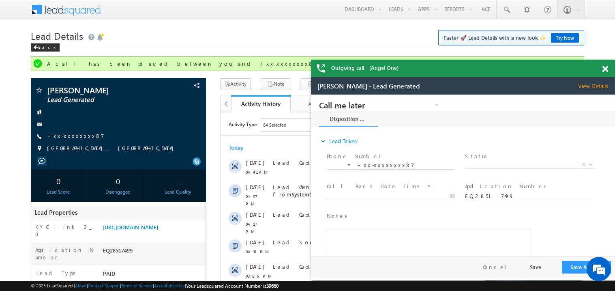
click at [605, 67] on span at bounding box center [605, 69] width 6 height 7
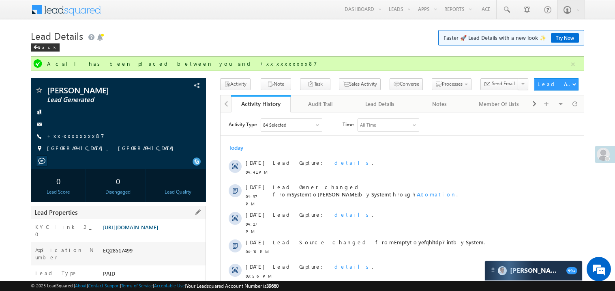
click at [158, 230] on link "[URL][DOMAIN_NAME]" at bounding box center [130, 226] width 55 height 7
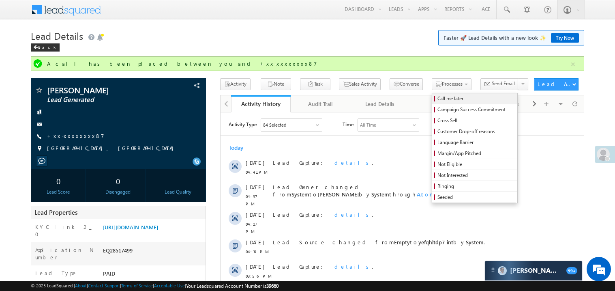
click at [437, 99] on span "Call me later" at bounding box center [475, 98] width 77 height 7
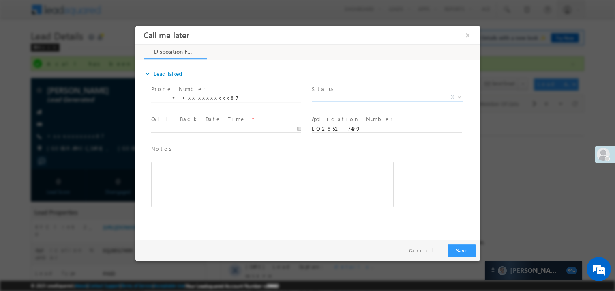
click at [332, 97] on span "X" at bounding box center [386, 97] width 151 height 8
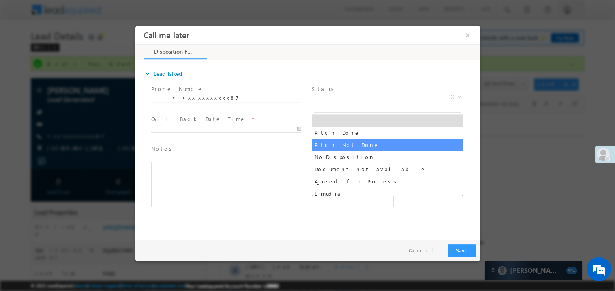
select select "Pitch Not Done"
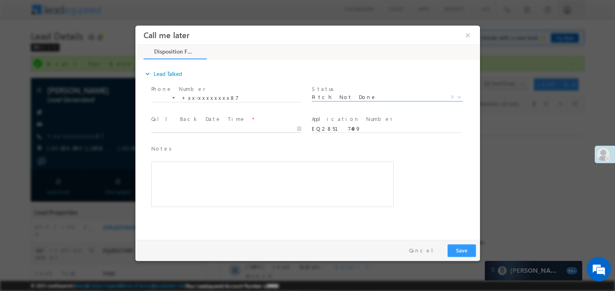
click at [204, 129] on body "Call me later ×" at bounding box center [307, 130] width 345 height 210
type input "09/07/25 4:44 PM"
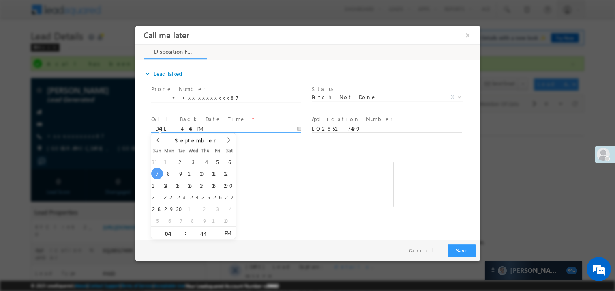
click at [265, 168] on div "Rich Text Editor, 40788eee-0fb2-11ec-a811-0adc8a9d82c2__tab1__section1__Notes__…" at bounding box center [272, 183] width 242 height 45
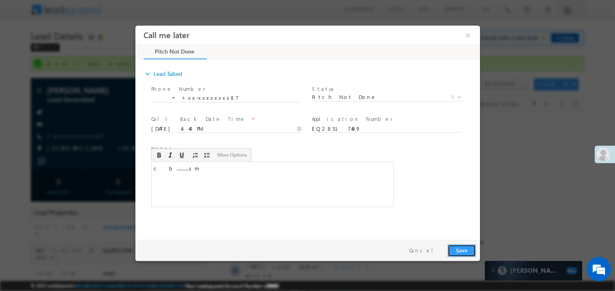
click at [469, 251] on button "Save" at bounding box center [461, 250] width 28 height 13
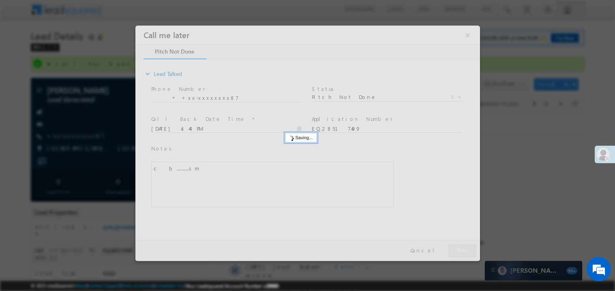
click at [469, 251] on div at bounding box center [307, 142] width 345 height 235
